Goal: Transaction & Acquisition: Download file/media

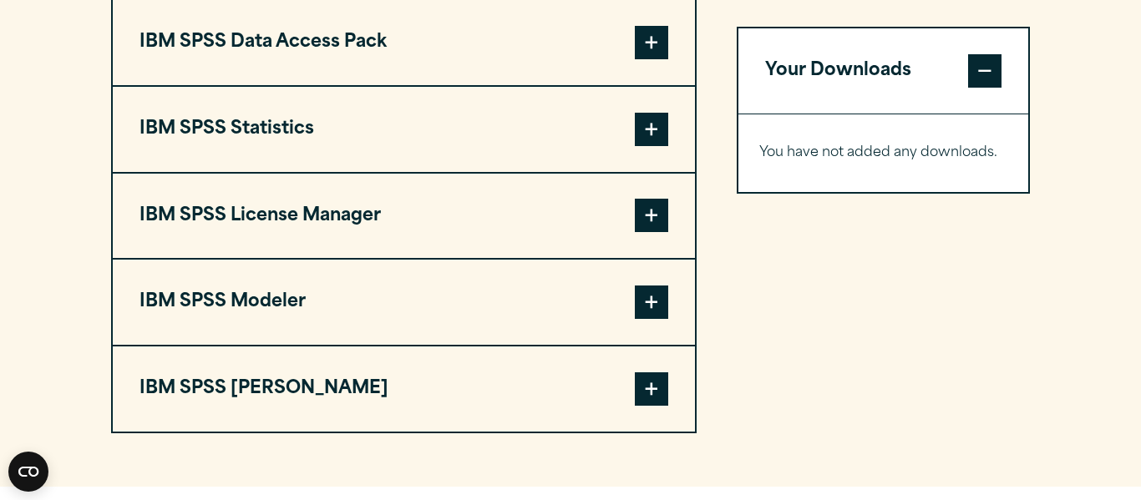
scroll to position [1370, 0]
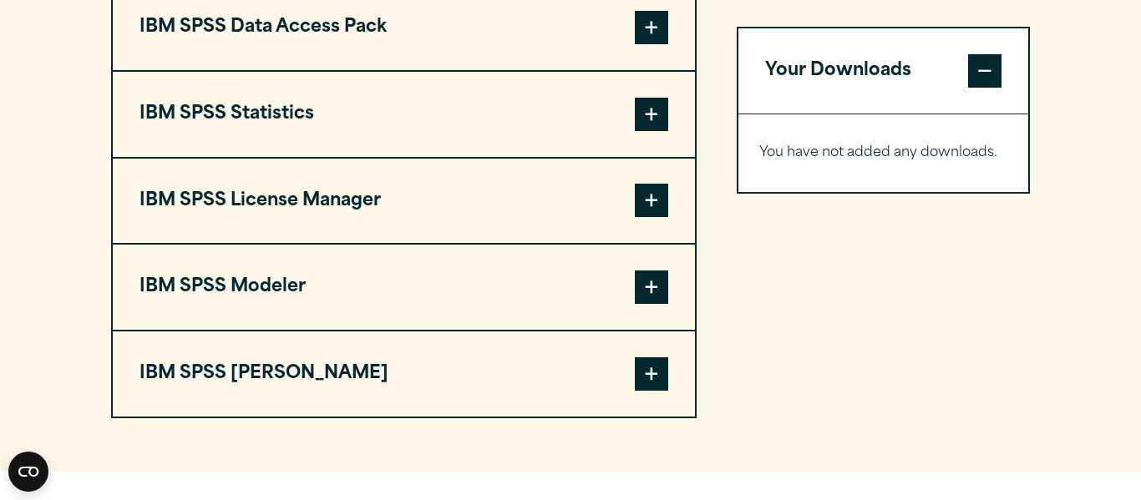
click at [652, 121] on span at bounding box center [651, 114] width 33 height 33
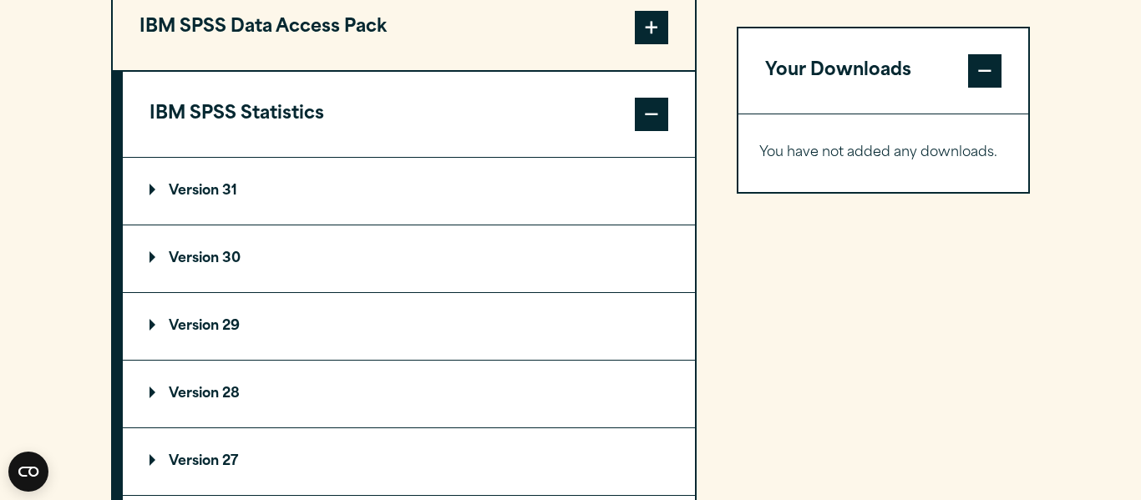
click at [171, 195] on p "Version 31" at bounding box center [194, 191] width 88 height 13
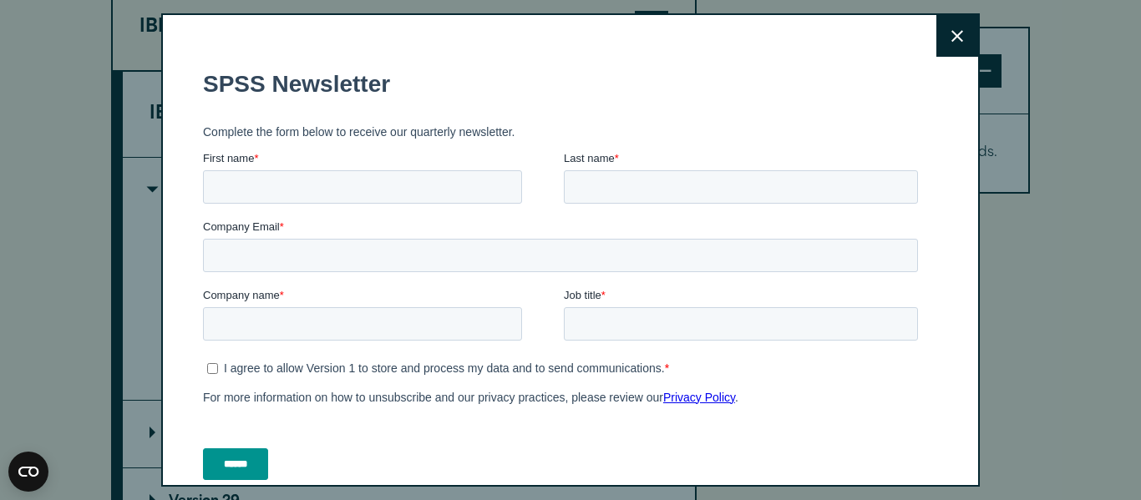
click at [957, 39] on icon at bounding box center [957, 36] width 12 height 13
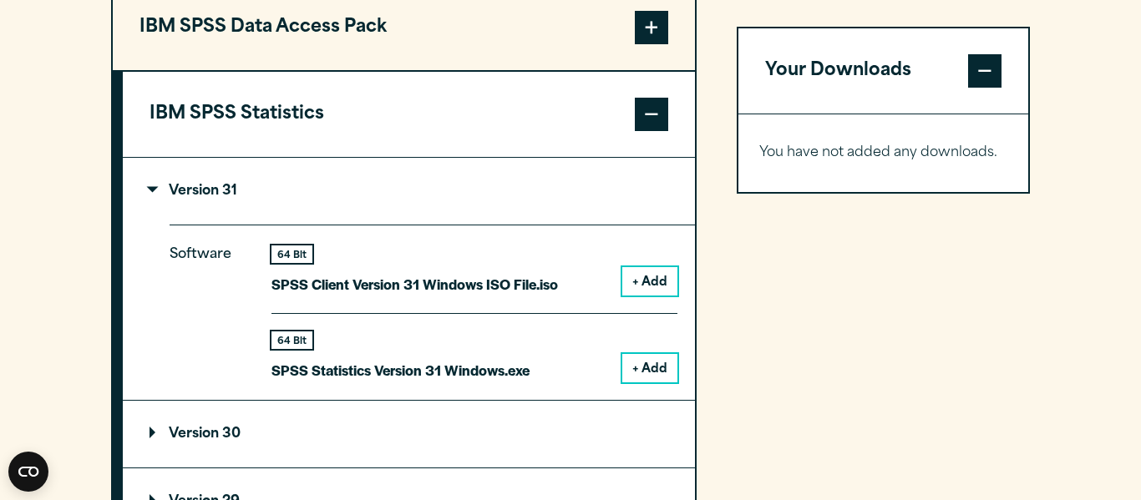
click at [654, 282] on button "+ Add" at bounding box center [649, 281] width 55 height 28
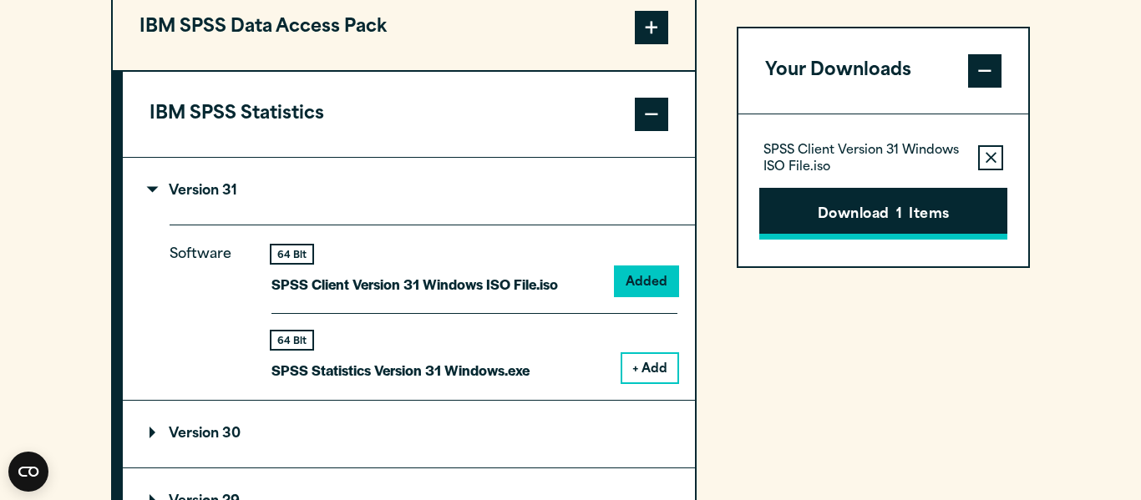
click at [900, 213] on span "1" at bounding box center [899, 216] width 6 height 22
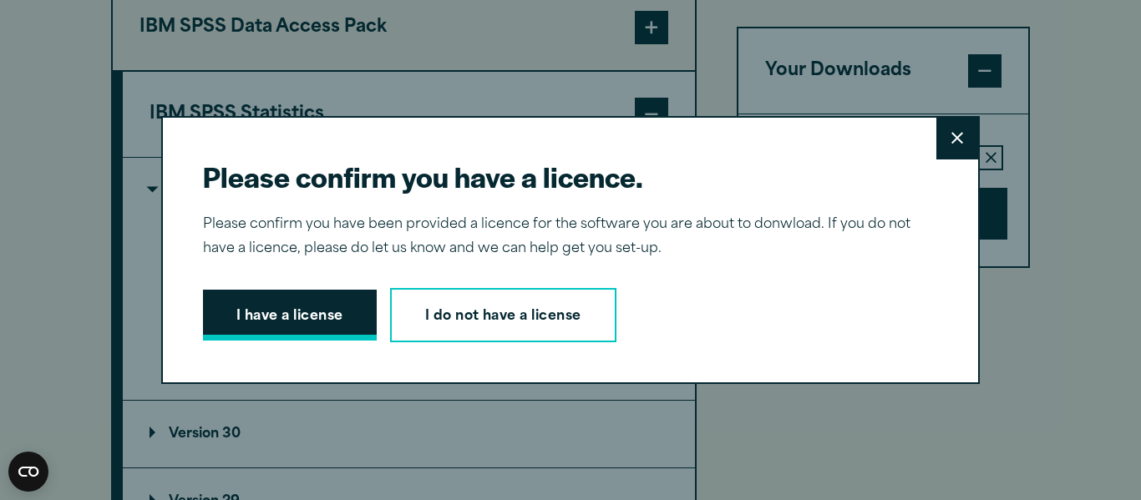
click at [324, 330] on button "I have a license" at bounding box center [290, 316] width 174 height 52
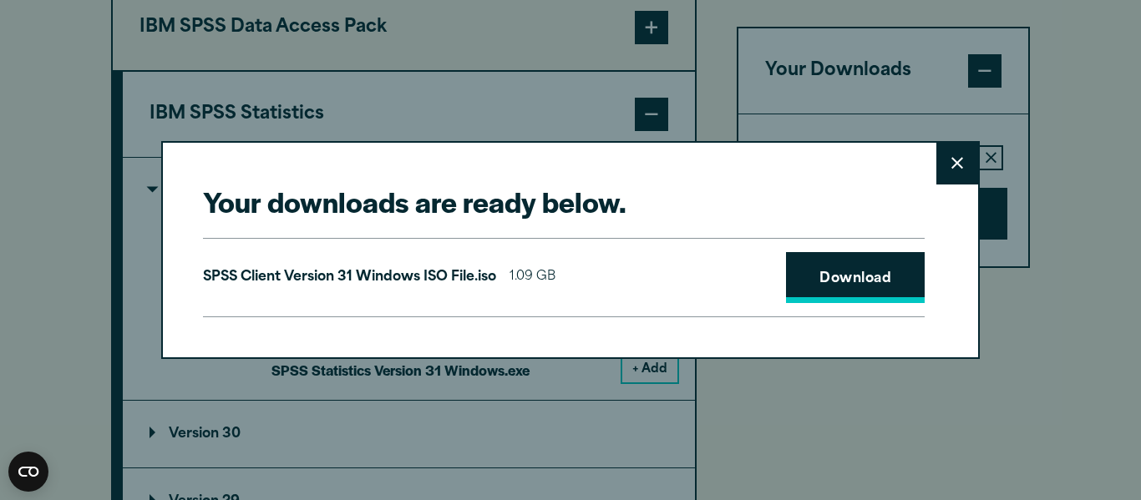
click at [866, 278] on link "Download" at bounding box center [855, 278] width 139 height 52
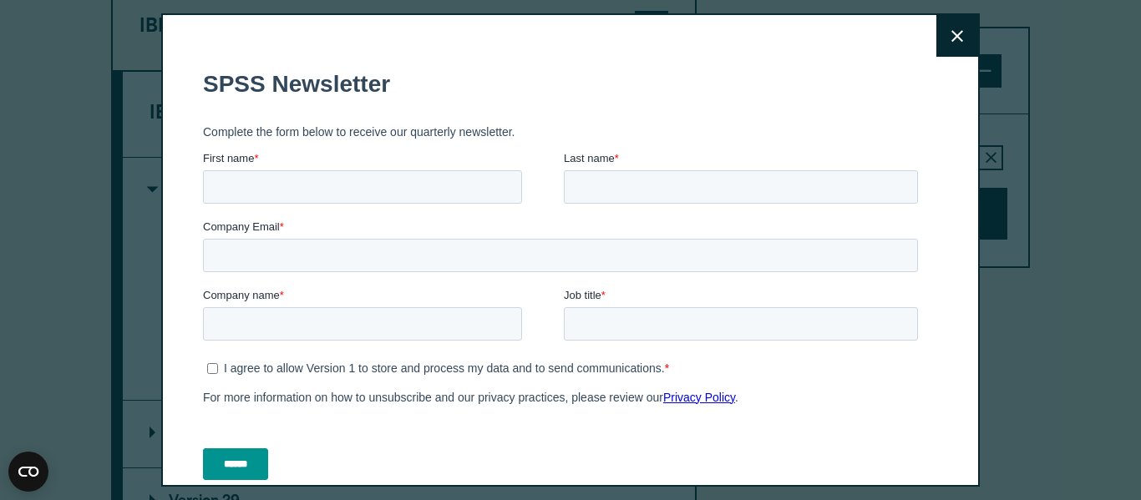
click at [976, 45] on button "Close" at bounding box center [957, 36] width 42 height 42
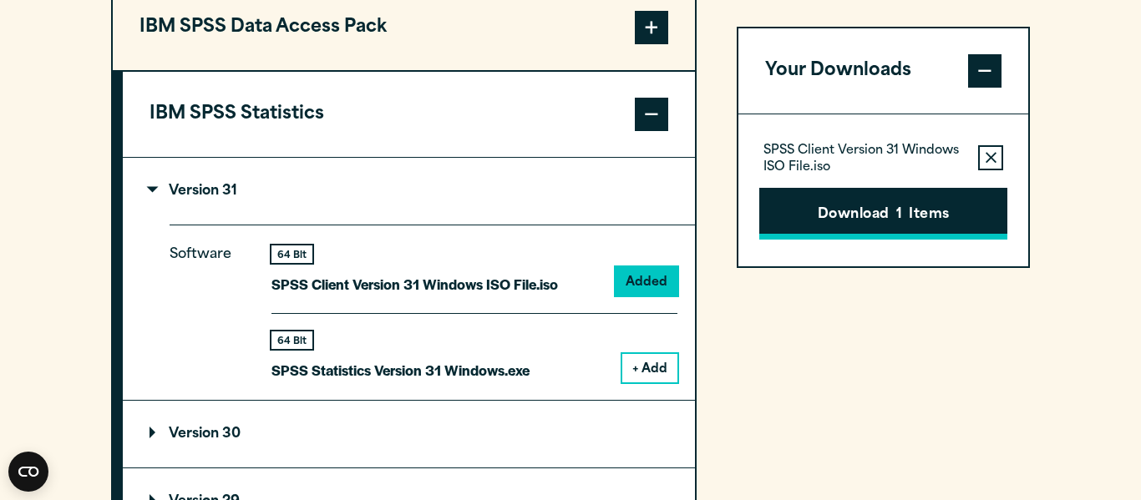
click at [793, 227] on button "Download 1 Items" at bounding box center [883, 214] width 248 height 52
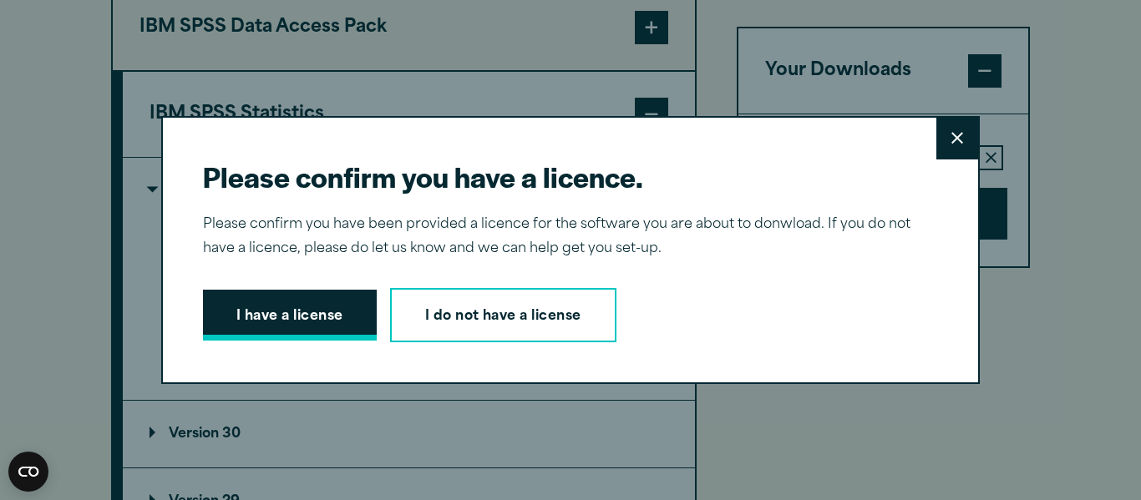
click at [350, 337] on button "I have a license" at bounding box center [290, 316] width 174 height 52
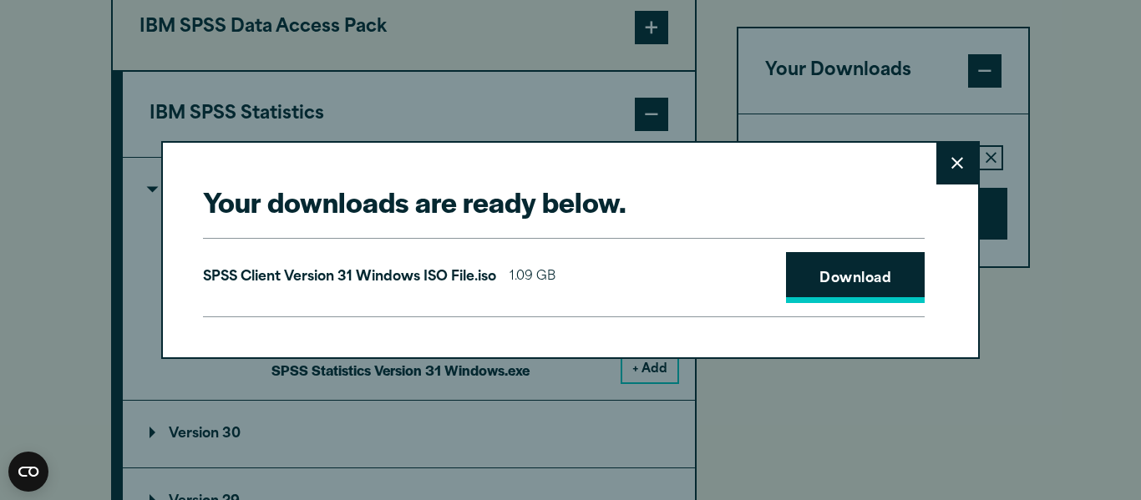
click at [876, 283] on link "Download" at bounding box center [855, 278] width 139 height 52
click at [920, 474] on div "Your downloads are ready below. Close SPSS Client Version 31 Windows ISO File.i…" at bounding box center [570, 250] width 1141 height 500
click at [918, 467] on div "Your downloads are ready below. Close SPSS Client Version 31 Windows ISO File.i…" at bounding box center [570, 250] width 1141 height 500
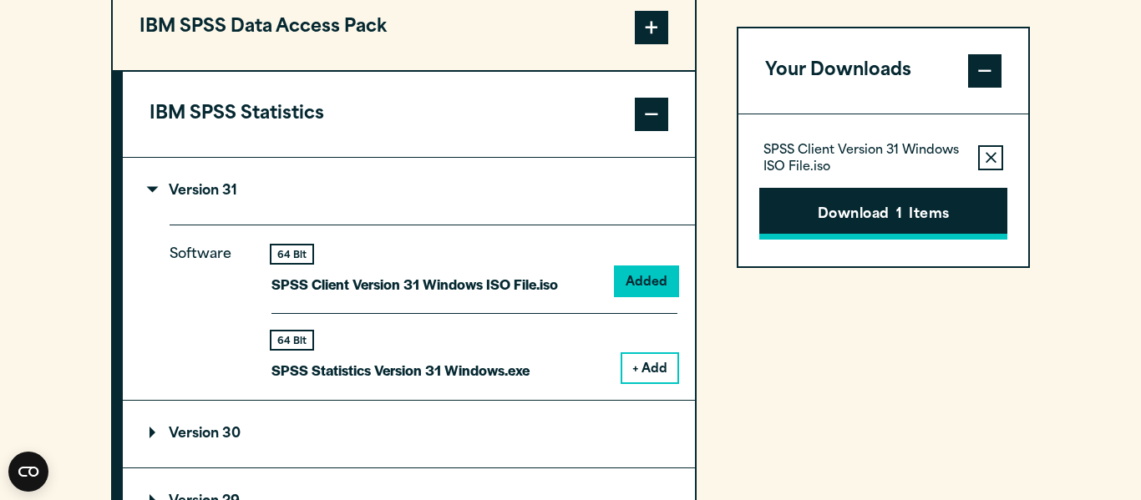
click at [852, 222] on button "Download 1 Items" at bounding box center [883, 214] width 248 height 52
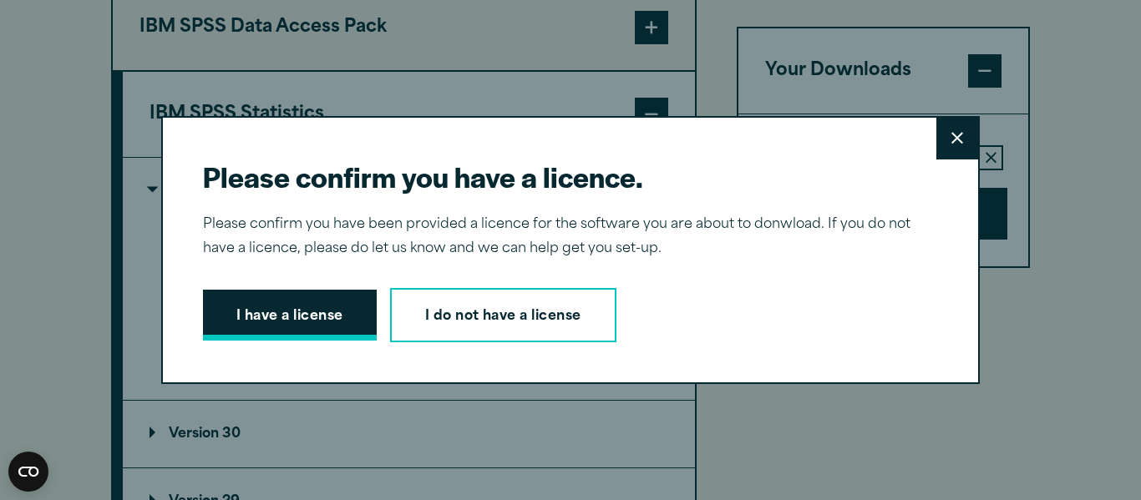
click at [280, 315] on button "I have a license" at bounding box center [290, 316] width 174 height 52
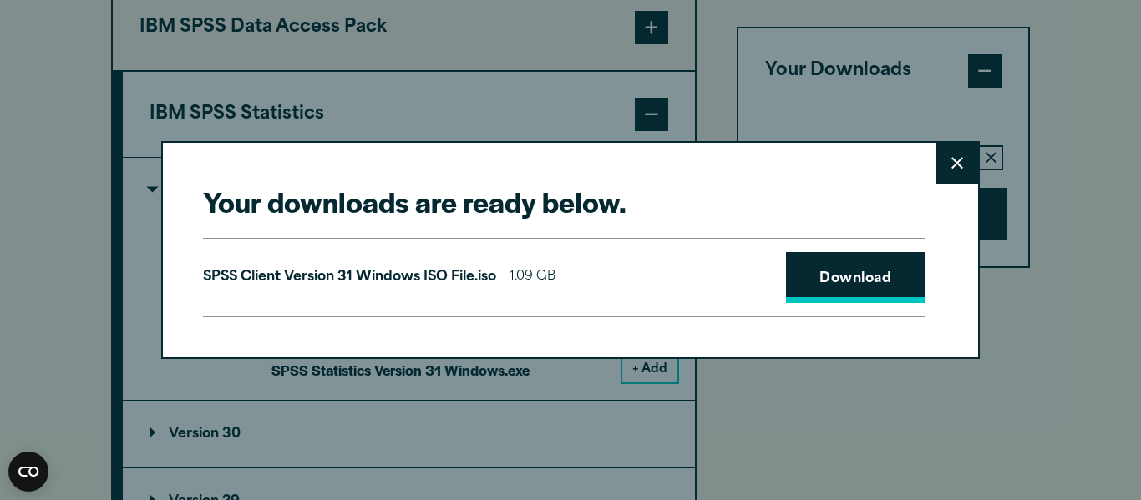
click at [844, 276] on link "Download" at bounding box center [855, 278] width 139 height 52
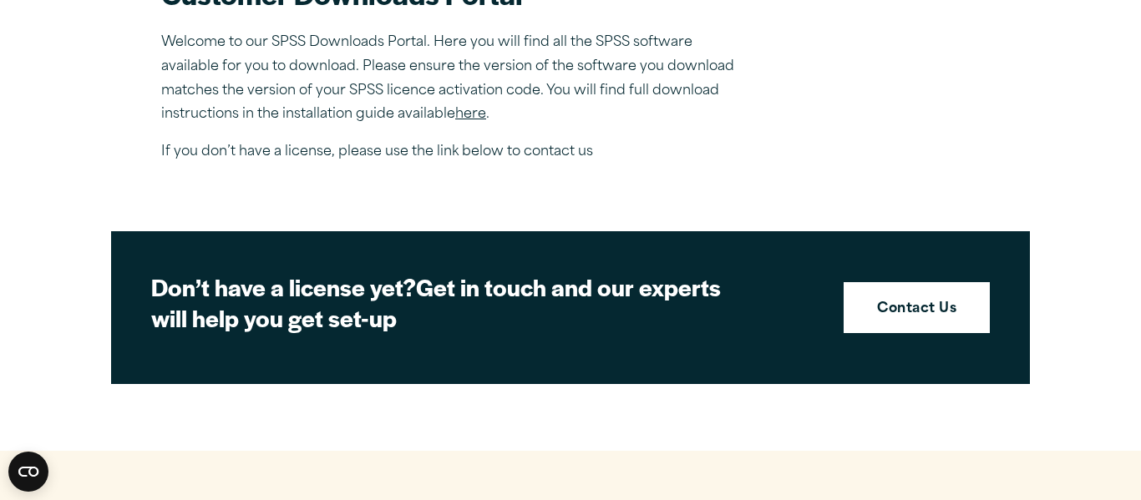
scroll to position [0, 0]
